Goal: Information Seeking & Learning: Learn about a topic

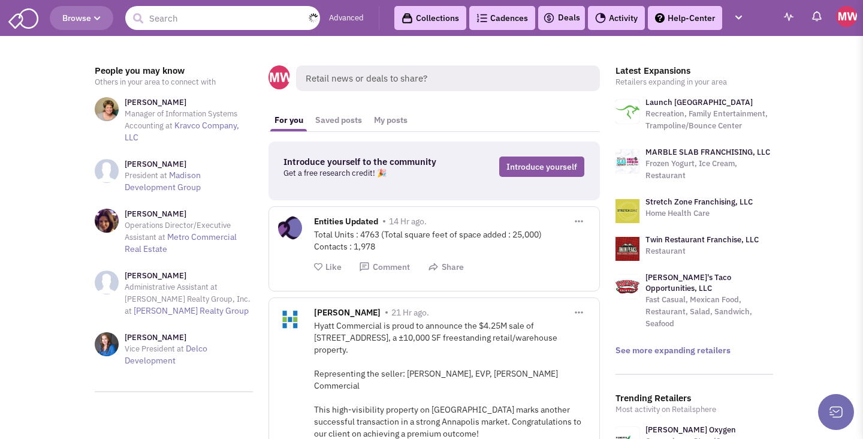
click at [240, 10] on input "text" at bounding box center [222, 18] width 195 height 24
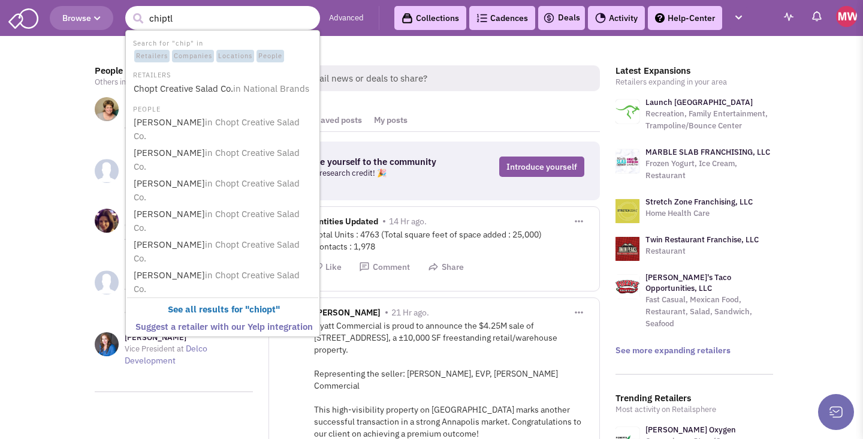
type input "chiptle"
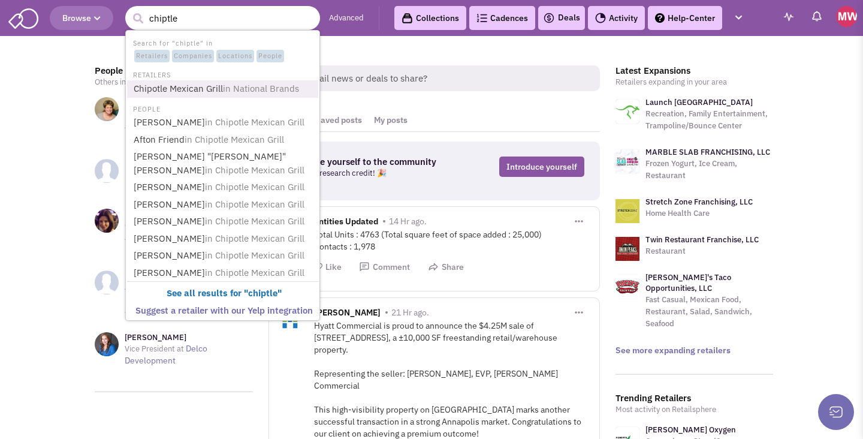
click at [187, 84] on link "Chipotle Mexican Grill in National Brands" at bounding box center [224, 89] width 188 height 16
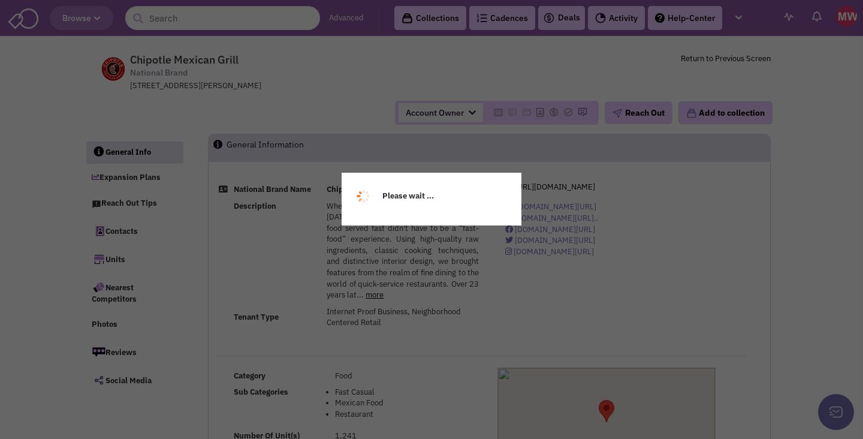
select select
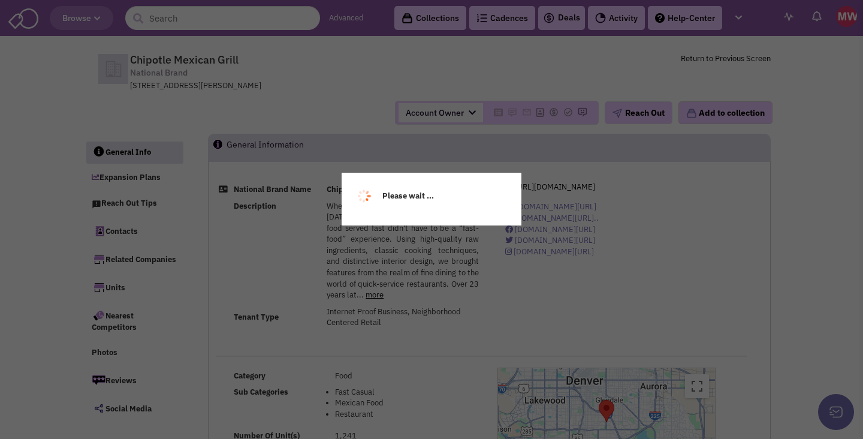
select select
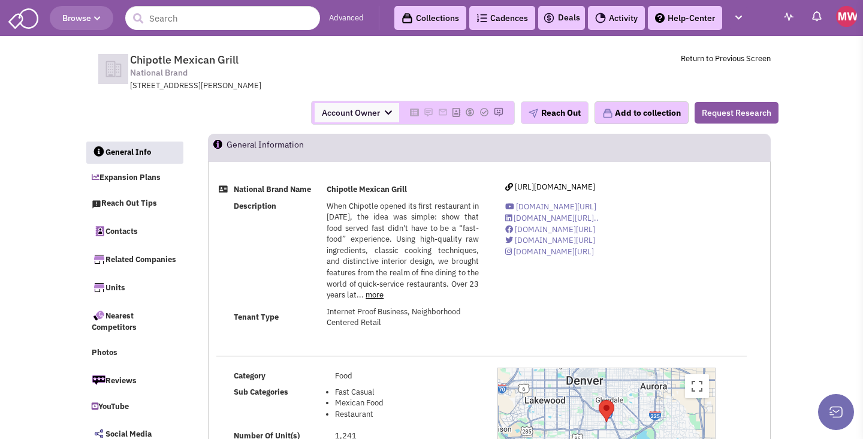
click at [837, 18] on img at bounding box center [846, 16] width 21 height 21
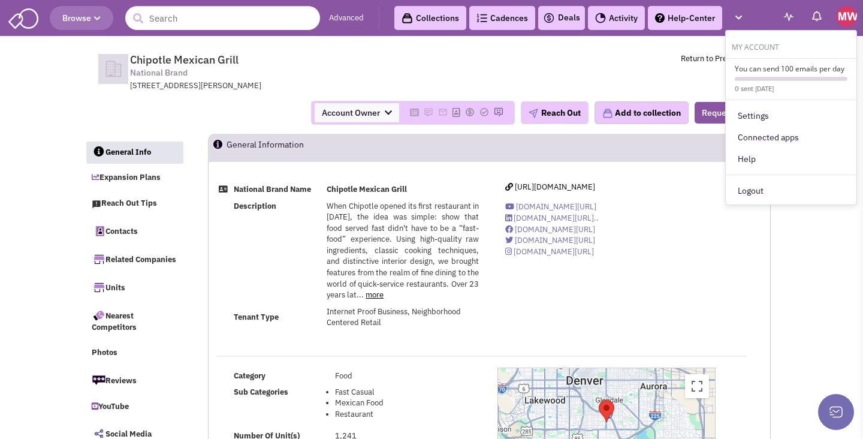
click at [820, 11] on img at bounding box center [817, 16] width 12 height 12
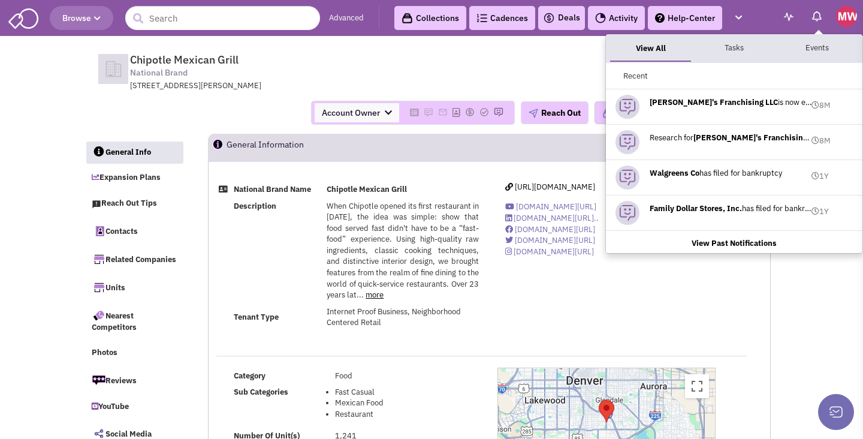
click at [820, 11] on img at bounding box center [817, 16] width 12 height 12
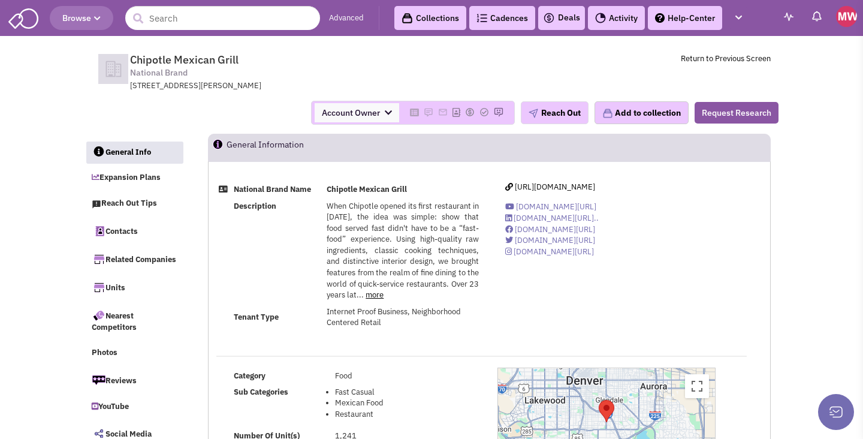
click at [820, 11] on img at bounding box center [817, 16] width 12 height 12
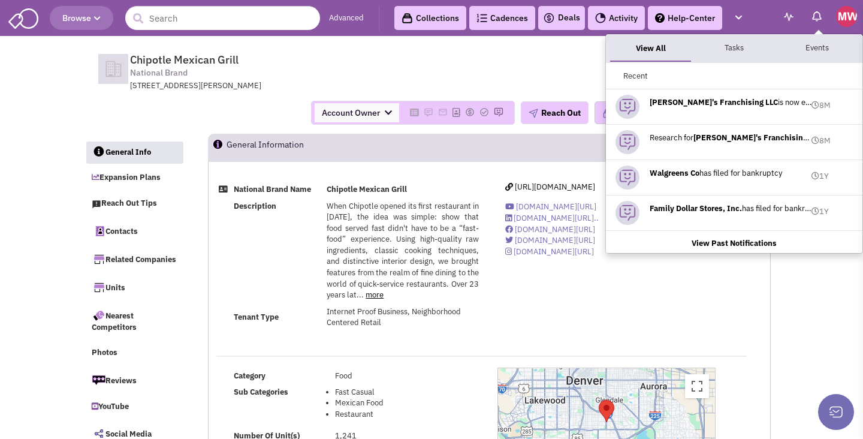
click at [792, 17] on img at bounding box center [789, 17] width 10 height 8
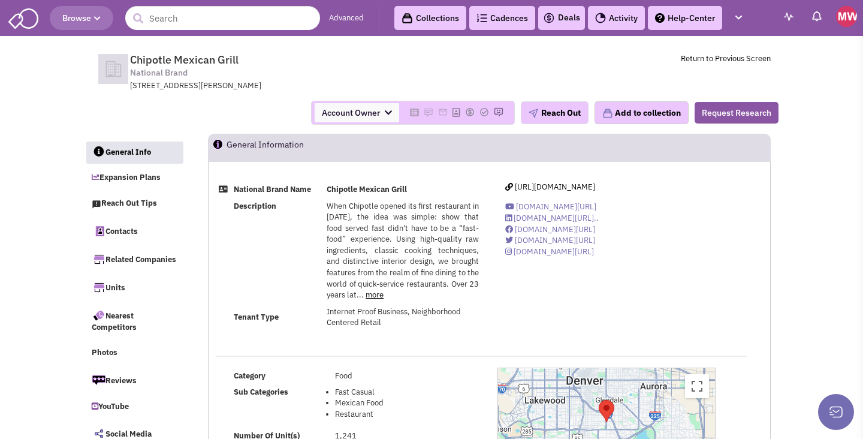
click at [792, 17] on img at bounding box center [789, 17] width 10 height 8
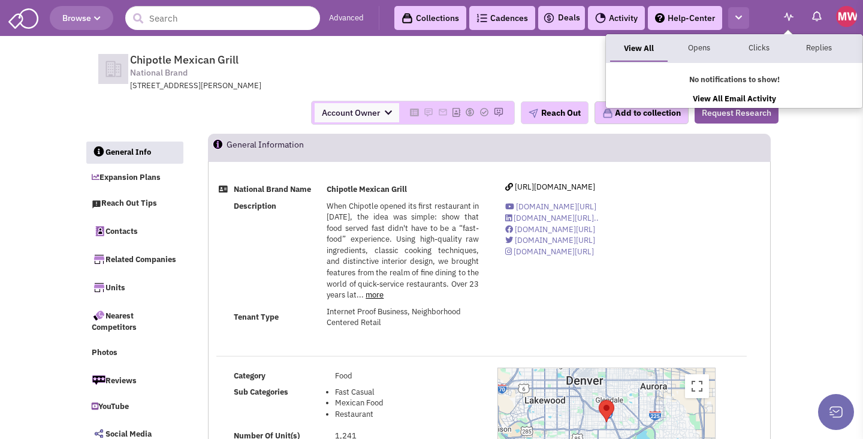
click at [730, 20] on button "button" at bounding box center [738, 18] width 21 height 22
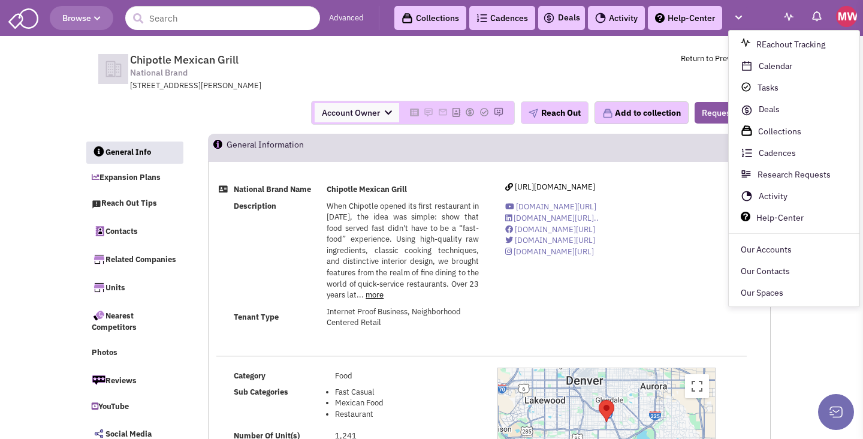
click at [843, 11] on img at bounding box center [846, 16] width 21 height 21
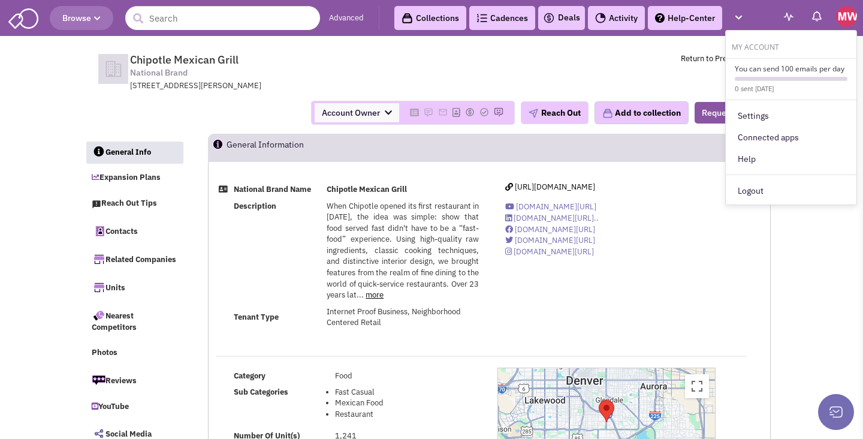
click at [816, 13] on img at bounding box center [817, 16] width 12 height 12
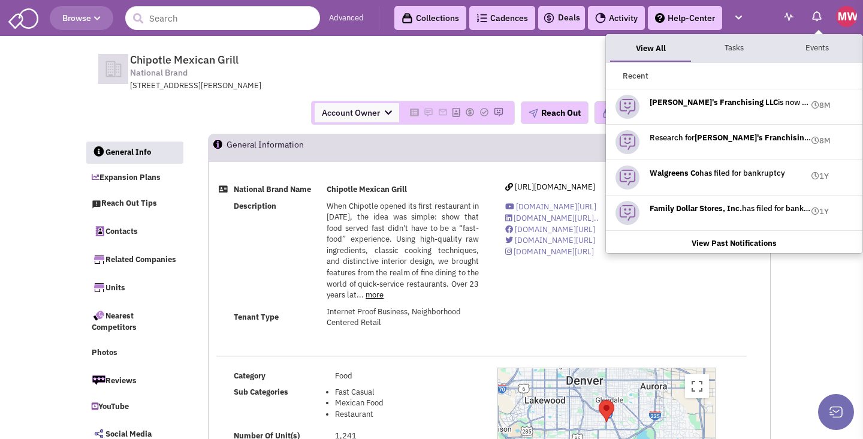
click at [732, 240] on b "View Past Notifications" at bounding box center [734, 243] width 85 height 10
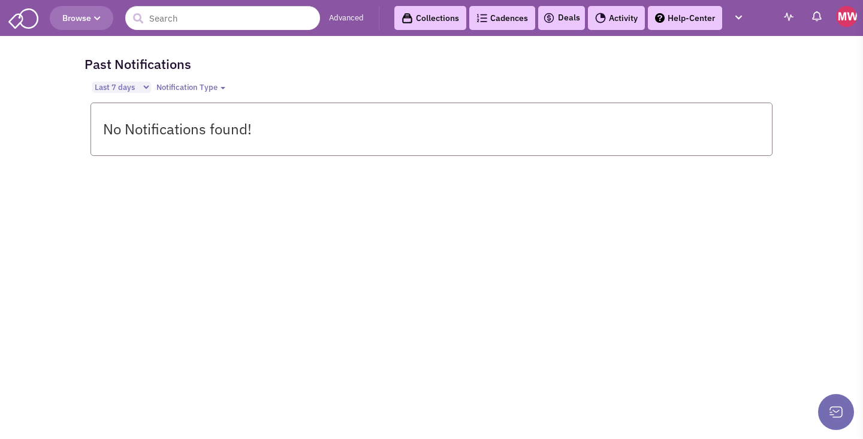
select select "2"
select select
click at [618, 19] on link "Activity" at bounding box center [616, 18] width 57 height 24
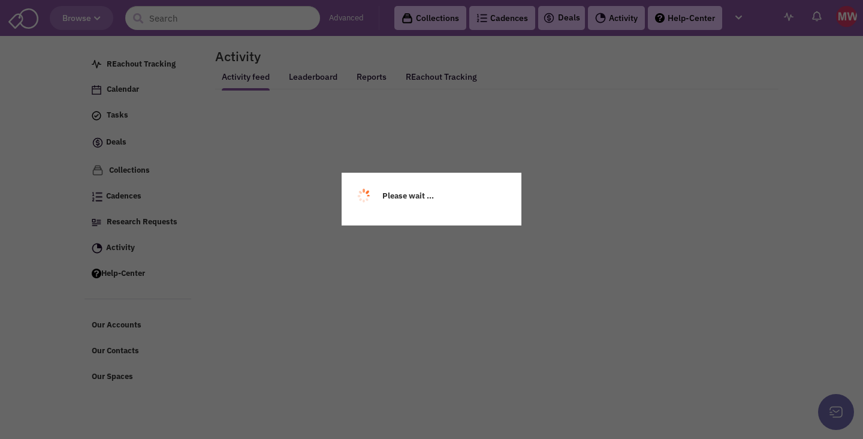
select select
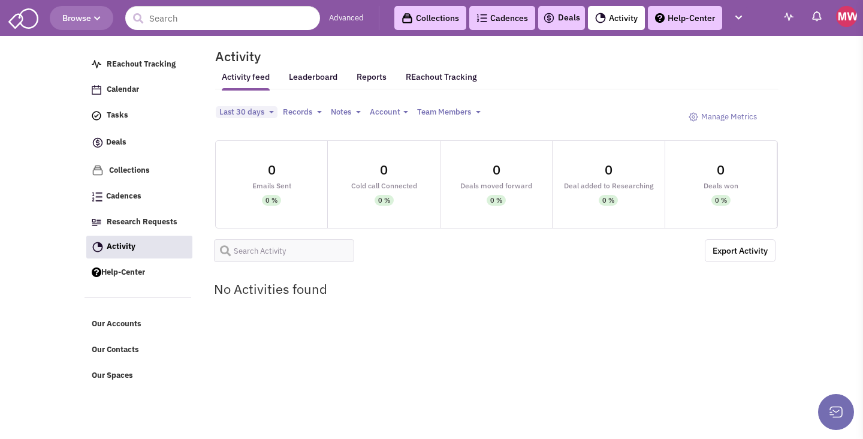
select select
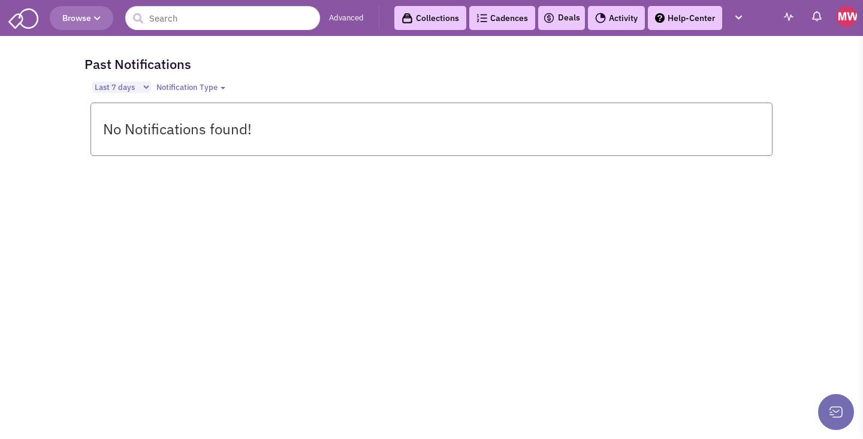
select select "2"
select select
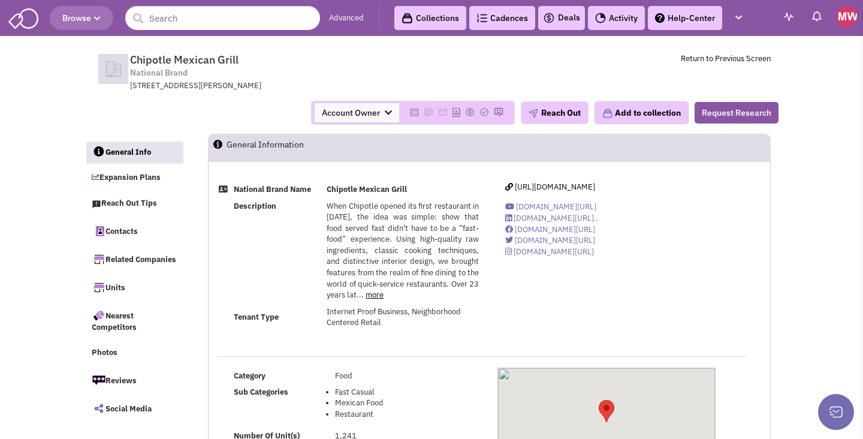
select select
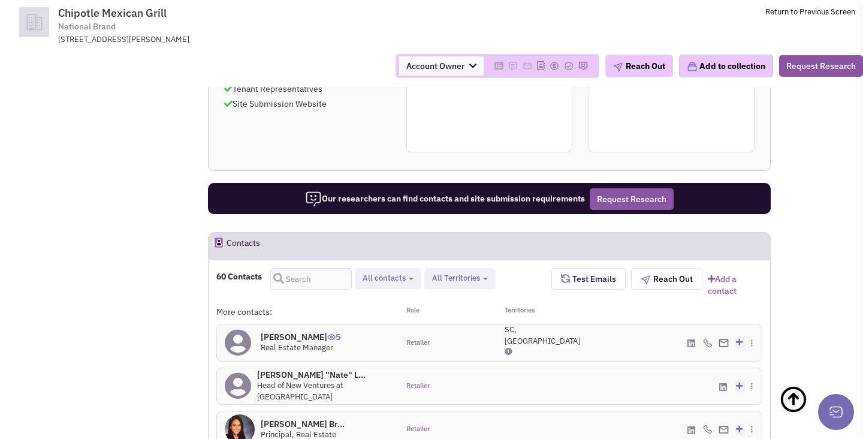
scroll to position [1479, 0]
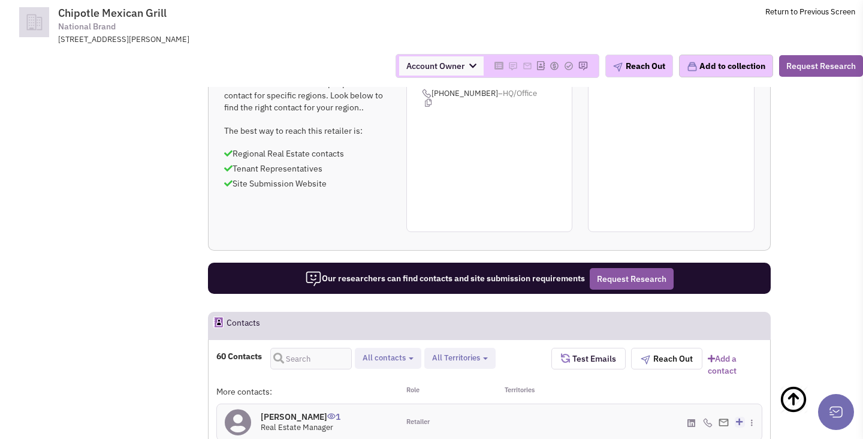
scroll to position [1370, 0]
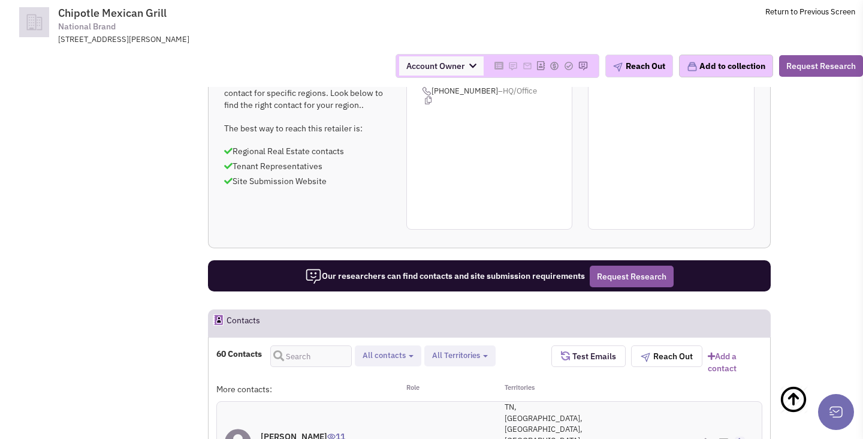
scroll to position [1361, 0]
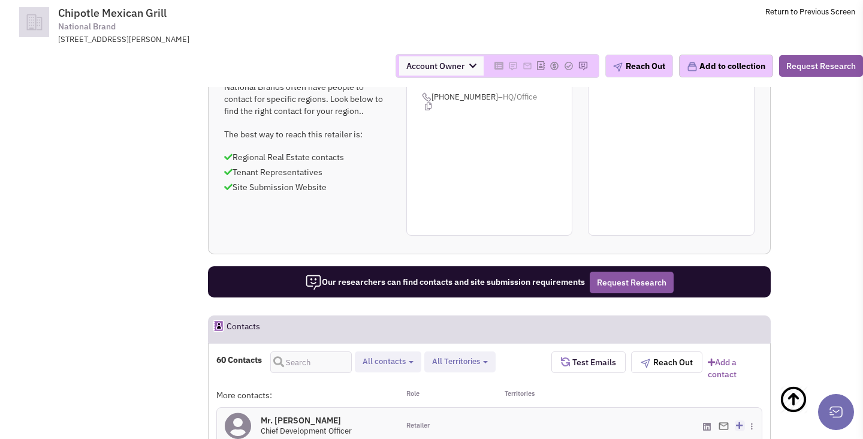
scroll to position [1354, 0]
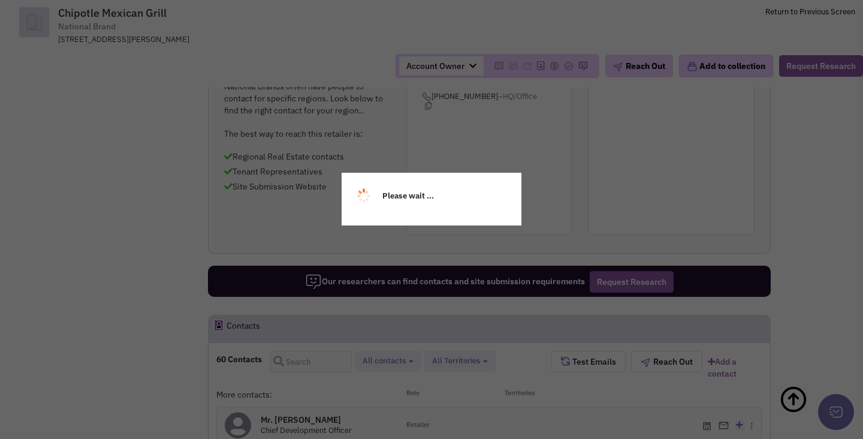
scroll to position [901, 0]
